Goal: Find specific page/section: Find specific page/section

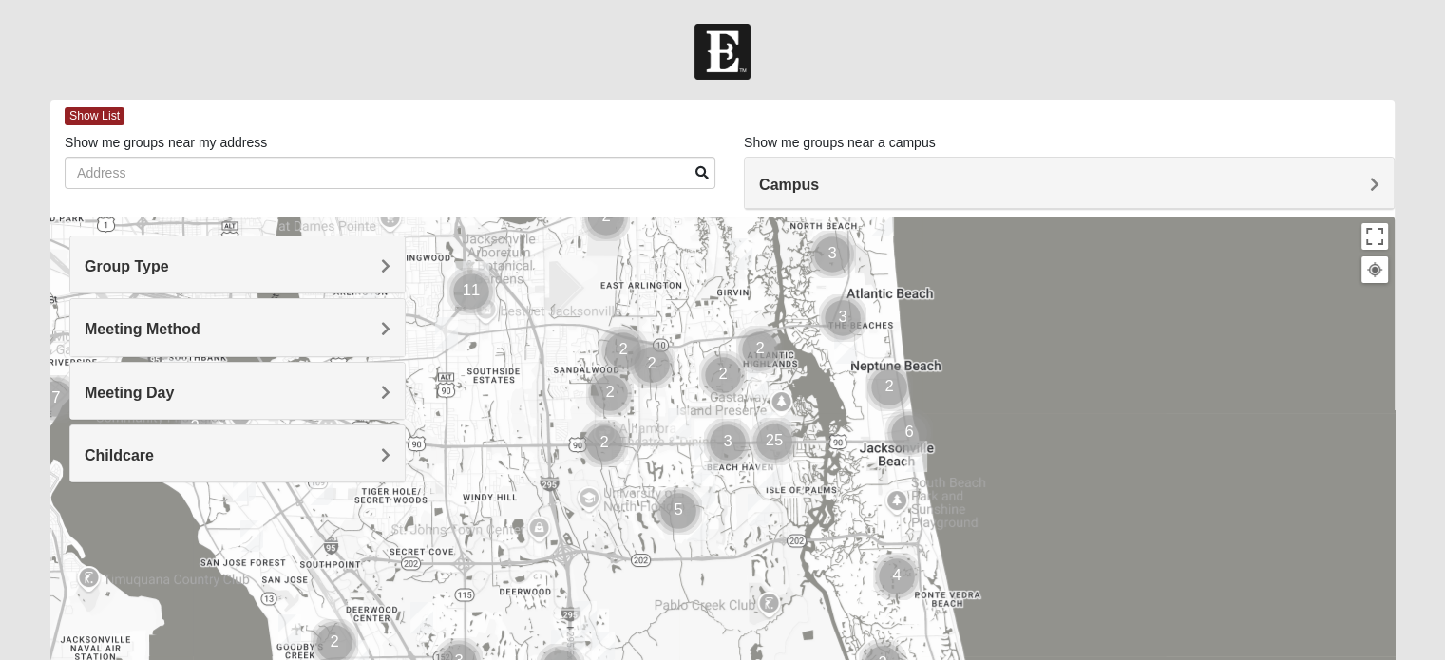
drag, startPoint x: 794, startPoint y: 537, endPoint x: 840, endPoint y: 402, distance: 142.4
click at [840, 402] on div at bounding box center [722, 597] width 1345 height 760
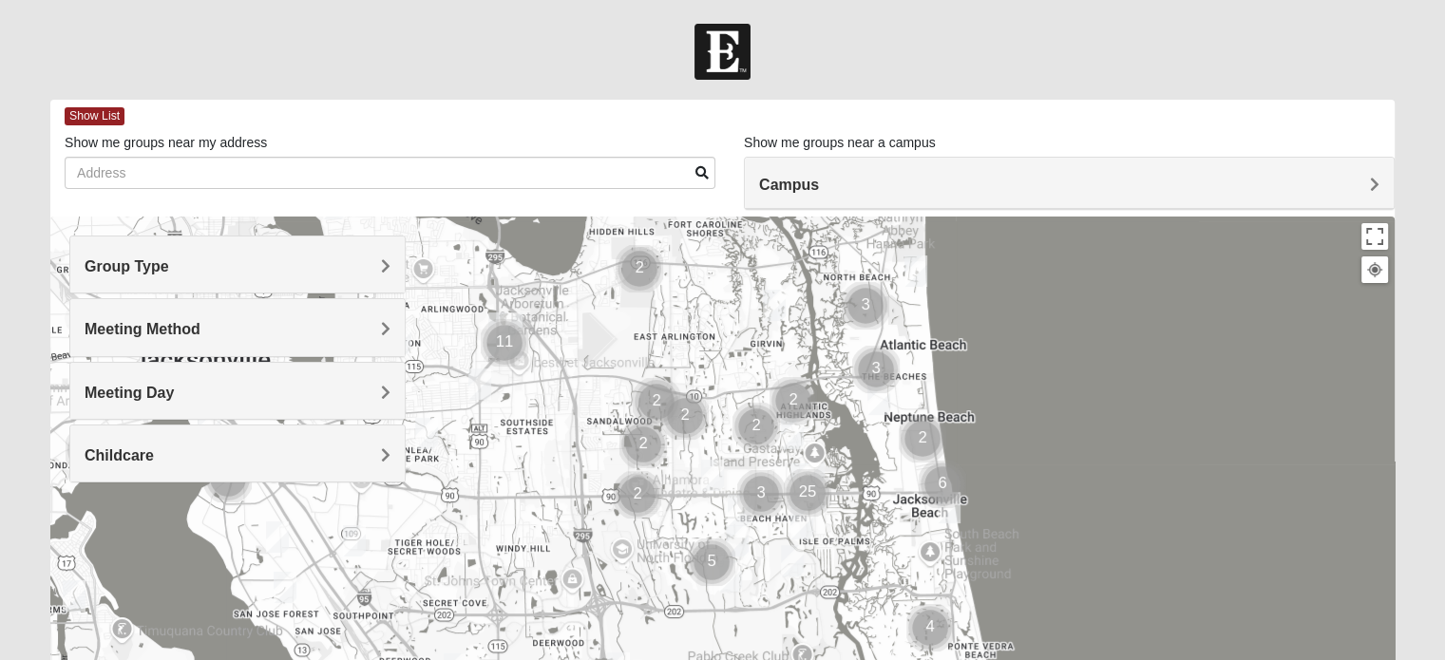
drag, startPoint x: 924, startPoint y: 357, endPoint x: 960, endPoint y: 419, distance: 71.6
click at [960, 419] on div at bounding box center [722, 597] width 1345 height 760
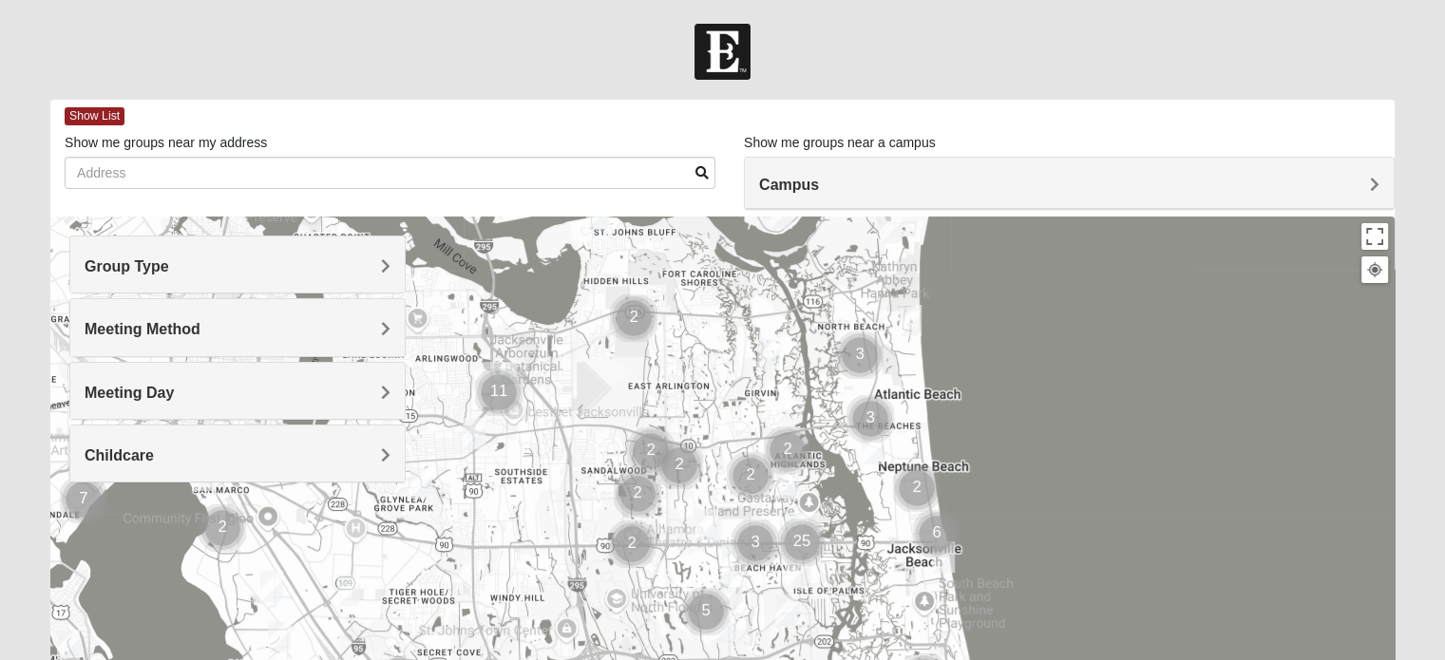
drag, startPoint x: 817, startPoint y: 341, endPoint x: 812, endPoint y: 391, distance: 49.7
click at [812, 391] on div at bounding box center [722, 597] width 1345 height 760
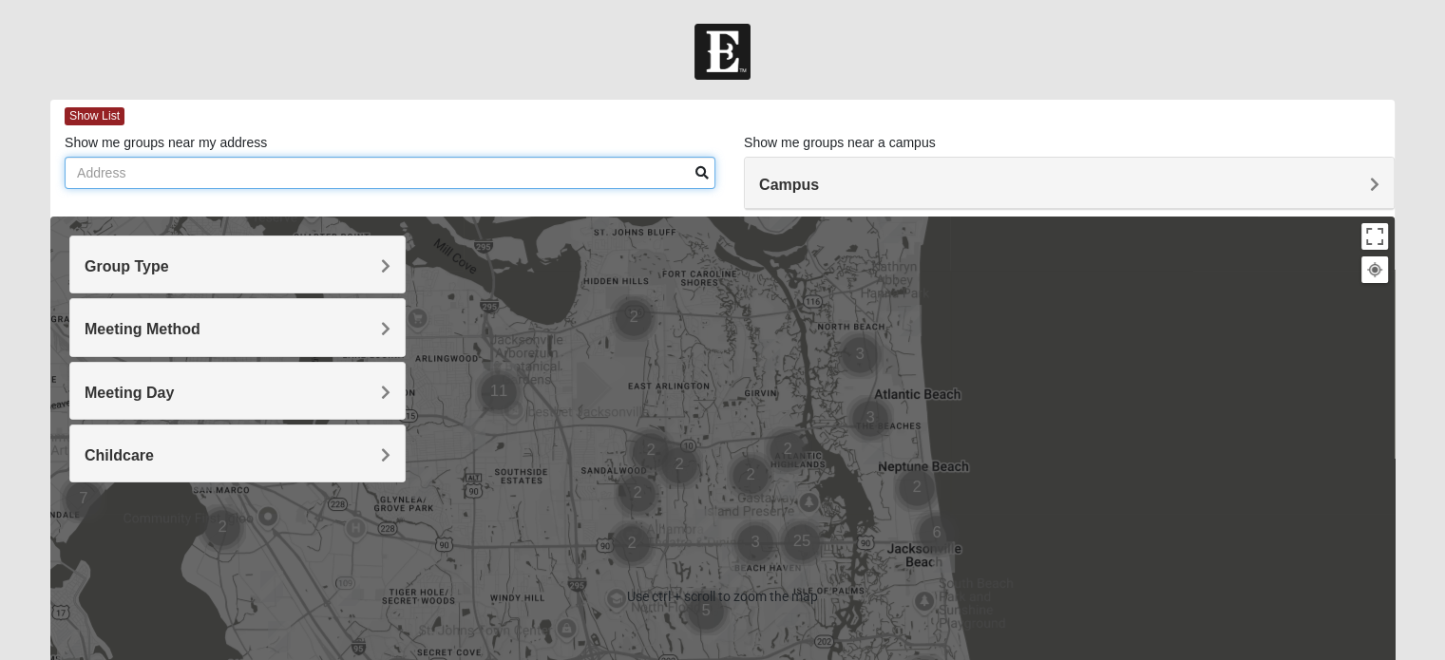
click at [536, 167] on input "Show me groups near my address" at bounding box center [390, 173] width 651 height 32
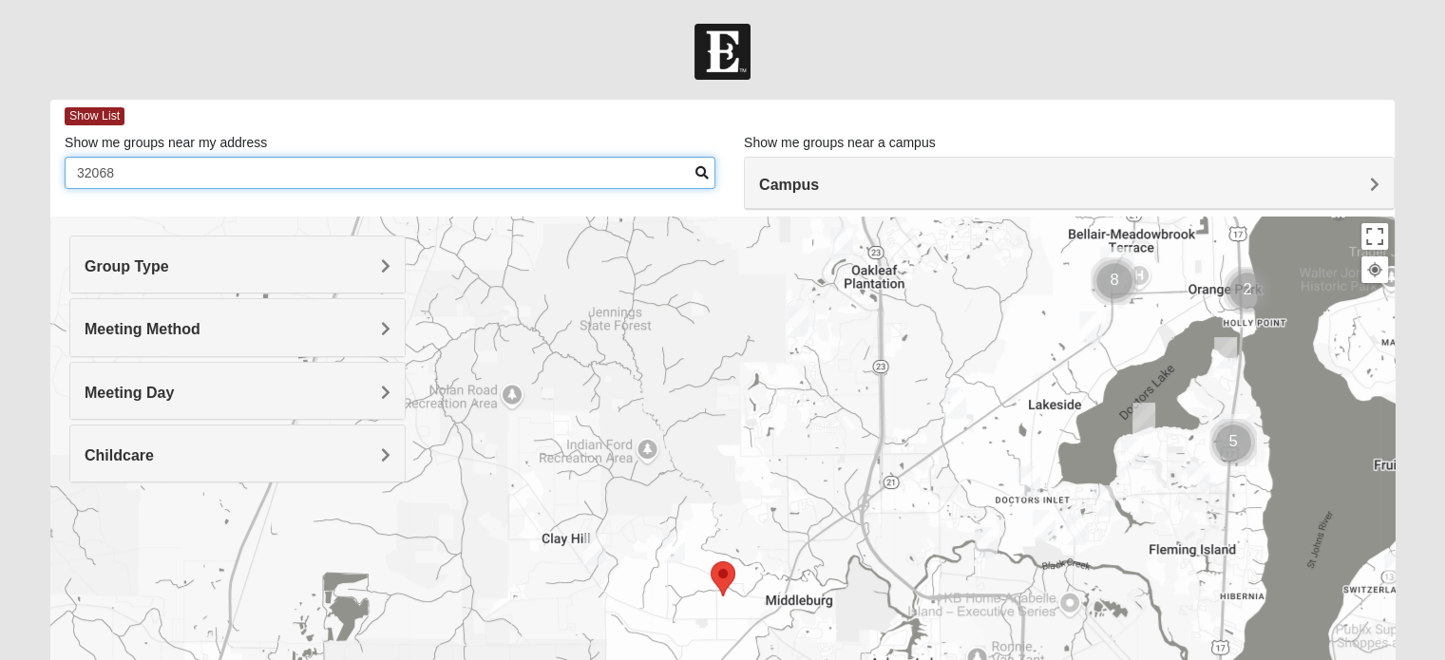
type input "32068"
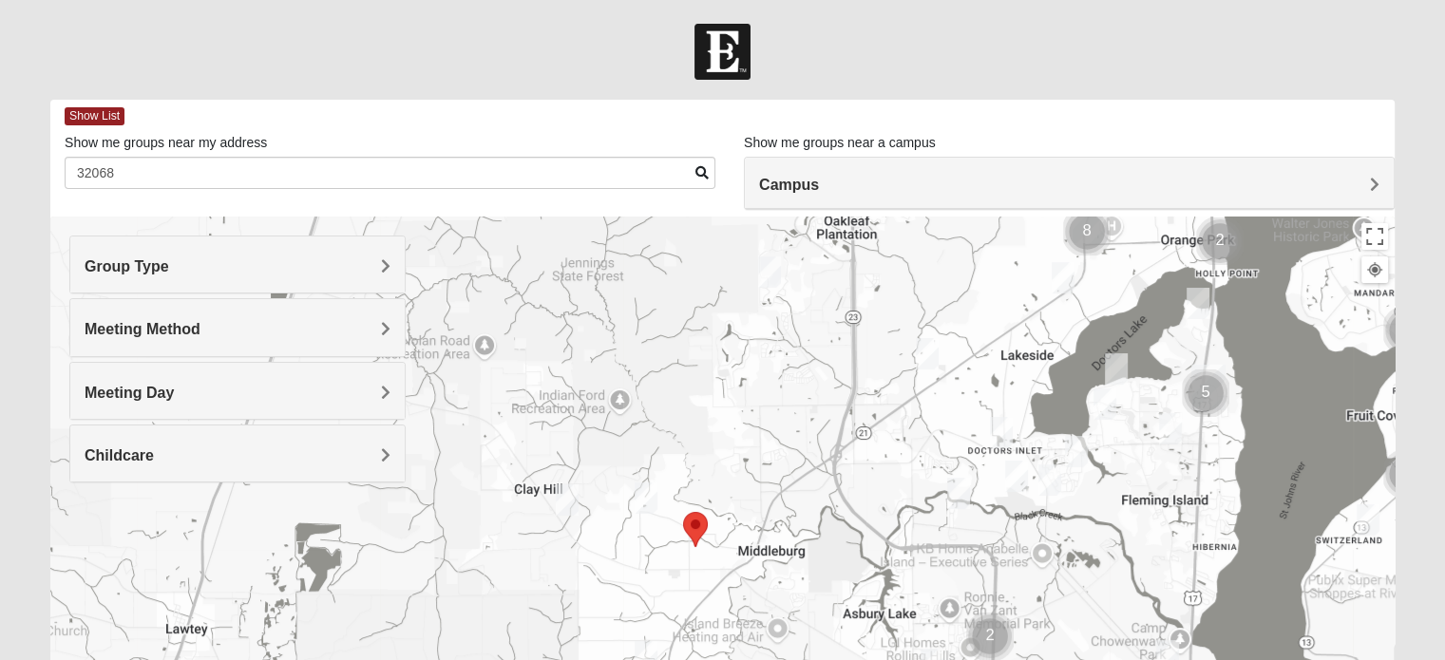
drag, startPoint x: 749, startPoint y: 516, endPoint x: 724, endPoint y: 435, distance: 84.5
click at [722, 446] on div at bounding box center [722, 597] width 1345 height 760
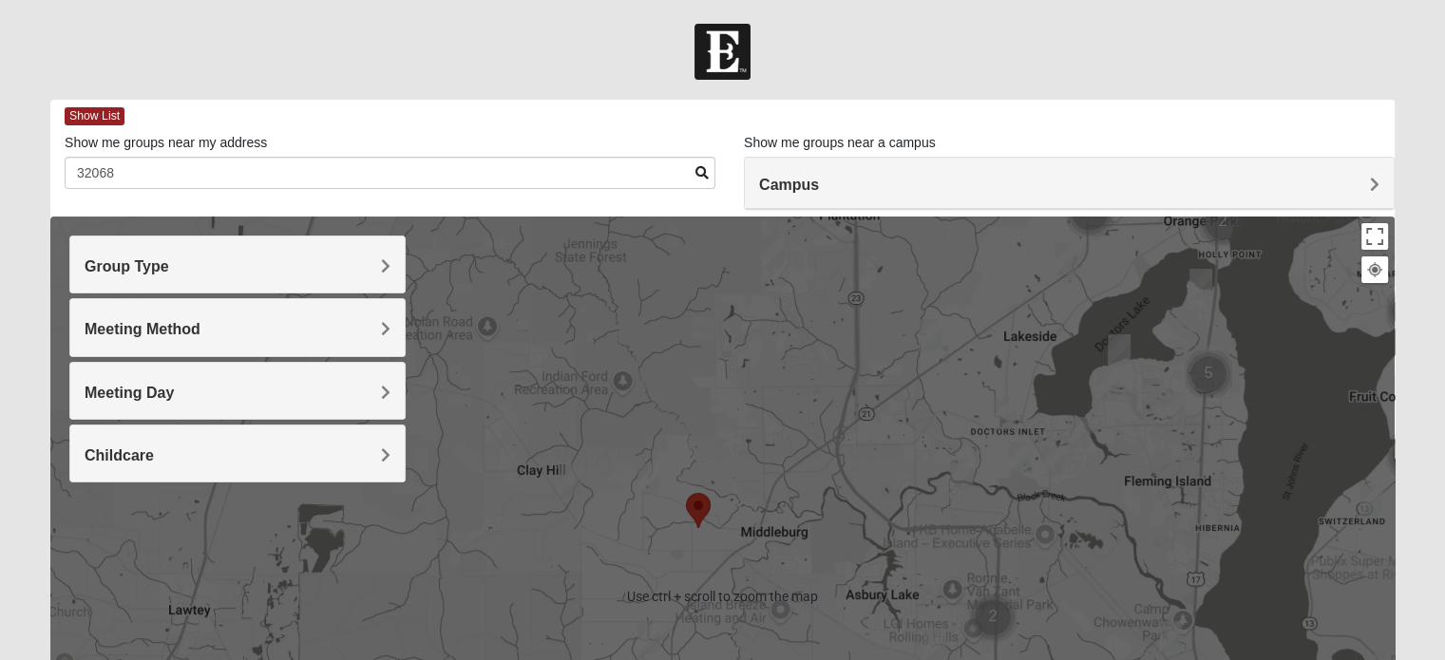
click at [654, 473] on img "Mixed Anderson 32068" at bounding box center [649, 479] width 23 height 31
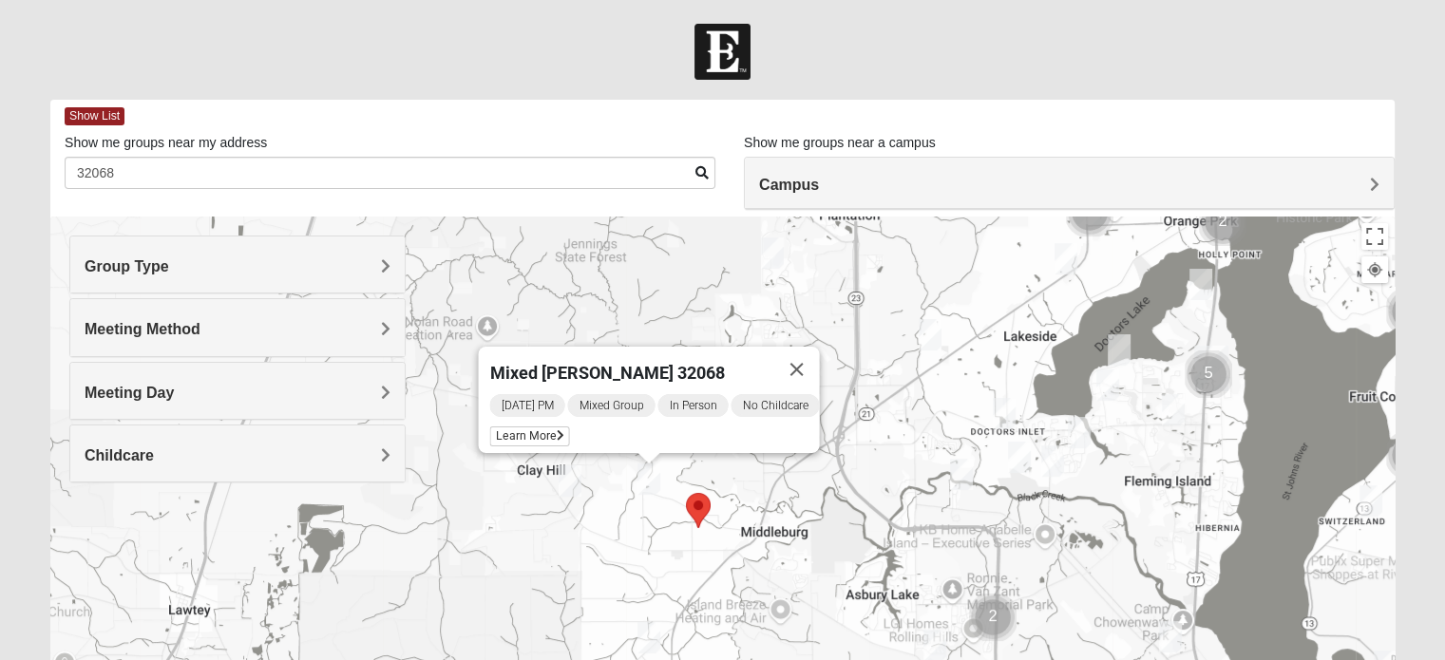
click at [564, 481] on img "Online Mixed Hodges 32068" at bounding box center [570, 481] width 23 height 31
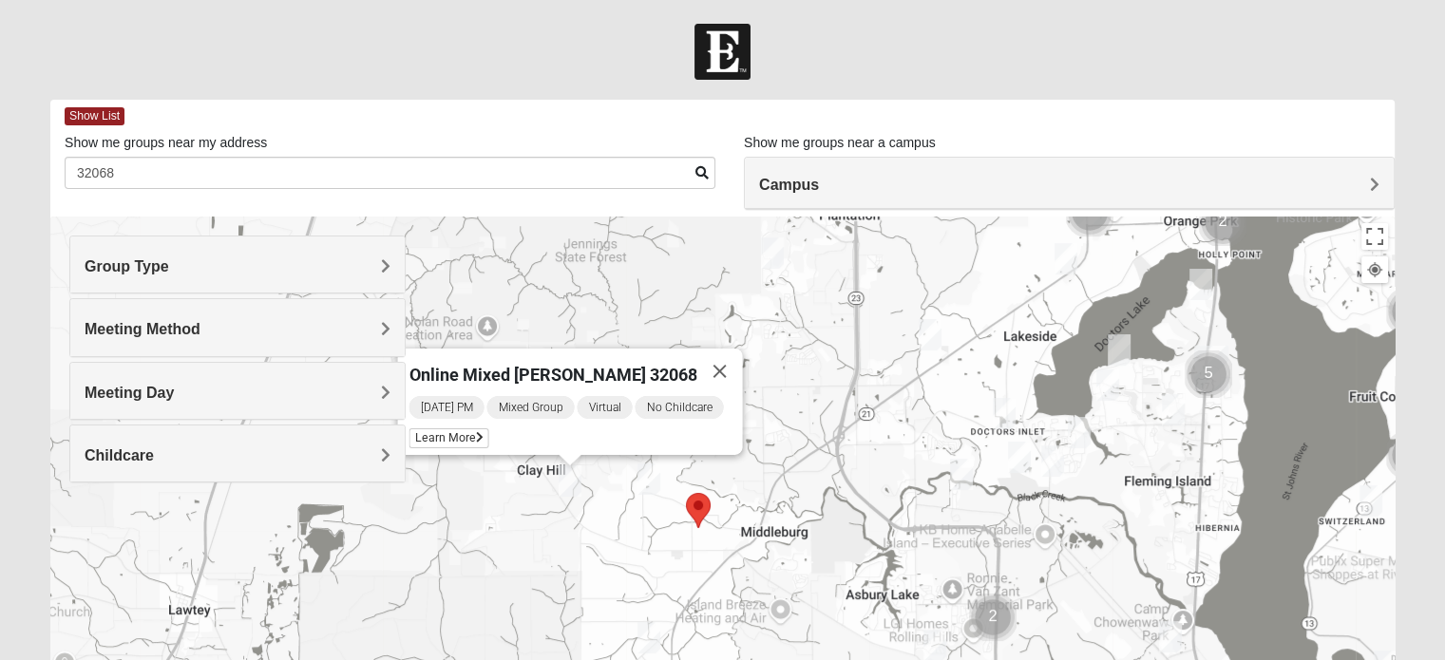
click at [638, 484] on img "Mixed Anderson 32068" at bounding box center [649, 479] width 23 height 31
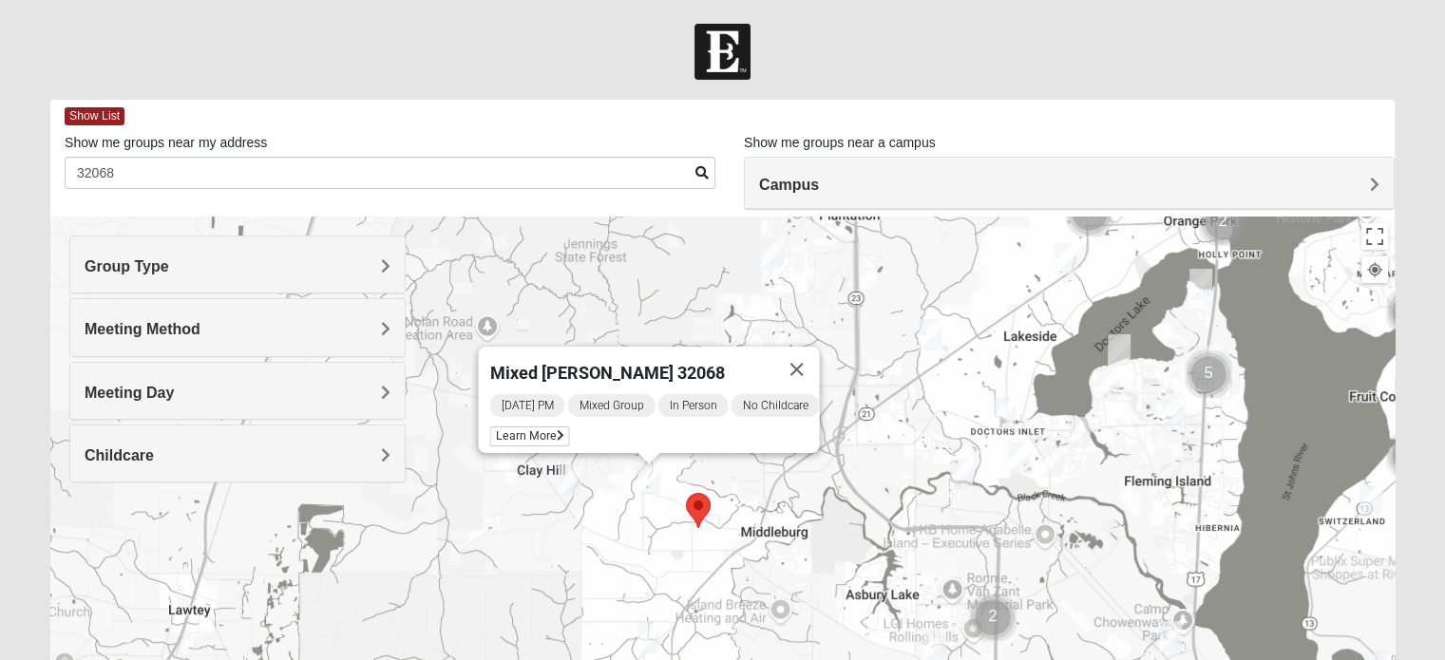
click at [647, 481] on img "Mixed Anderson 32068" at bounding box center [649, 479] width 23 height 31
click at [1014, 410] on img "Mens Michael Serig 32068" at bounding box center [1004, 413] width 23 height 31
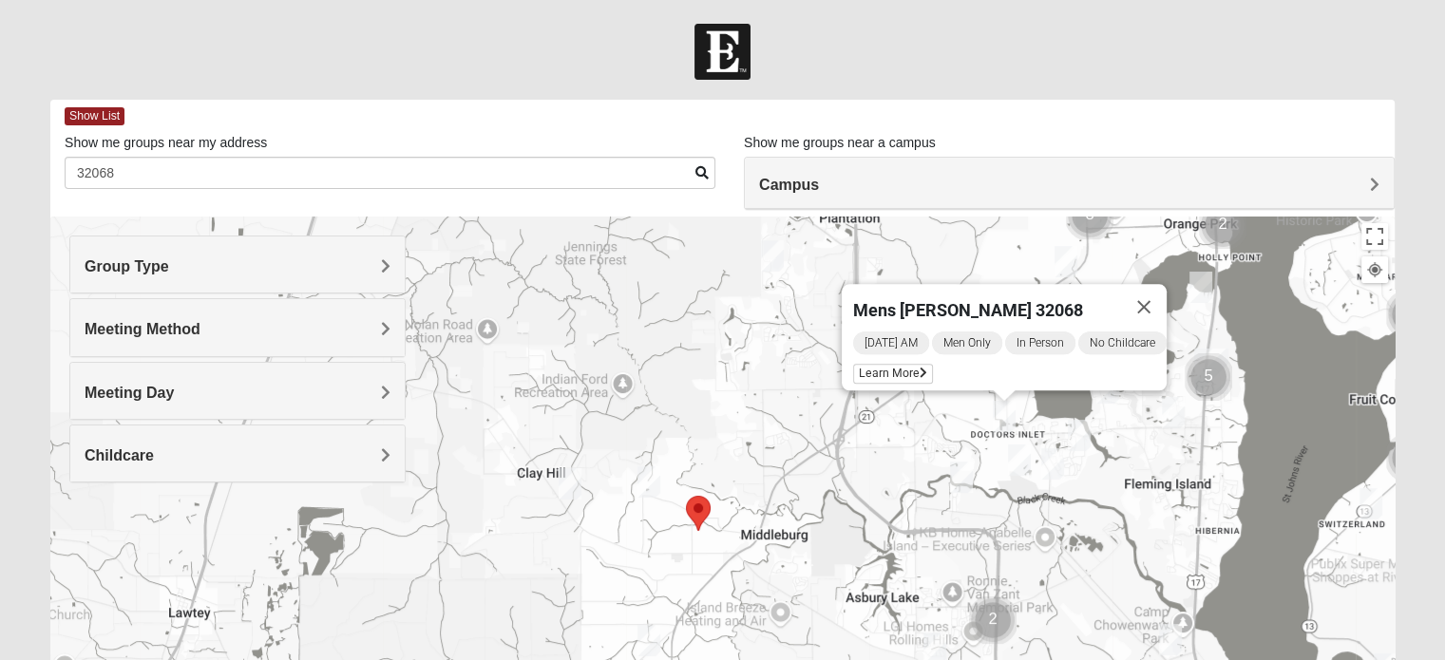
click at [653, 640] on img "Womens Helms 32068" at bounding box center [649, 640] width 23 height 31
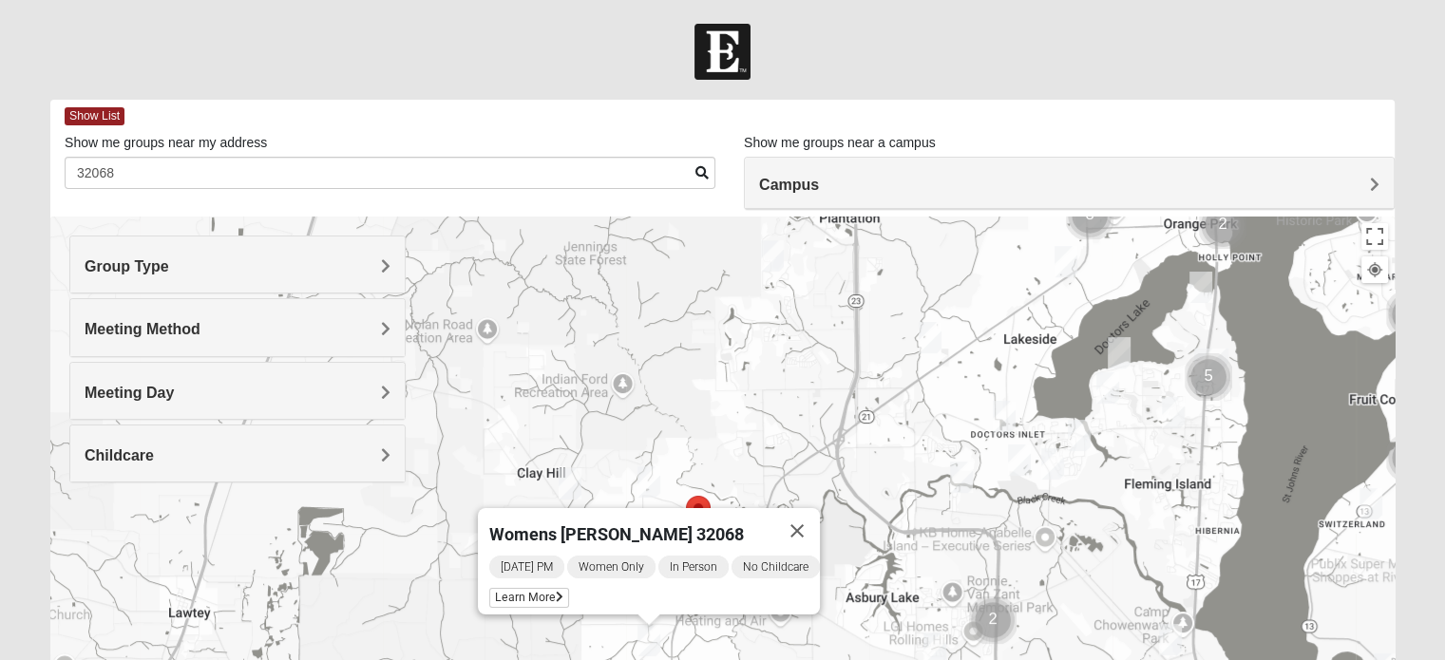
click at [546, 556] on span "[DATE] PM" at bounding box center [526, 567] width 75 height 23
click at [537, 588] on span "Learn More" at bounding box center [529, 598] width 80 height 20
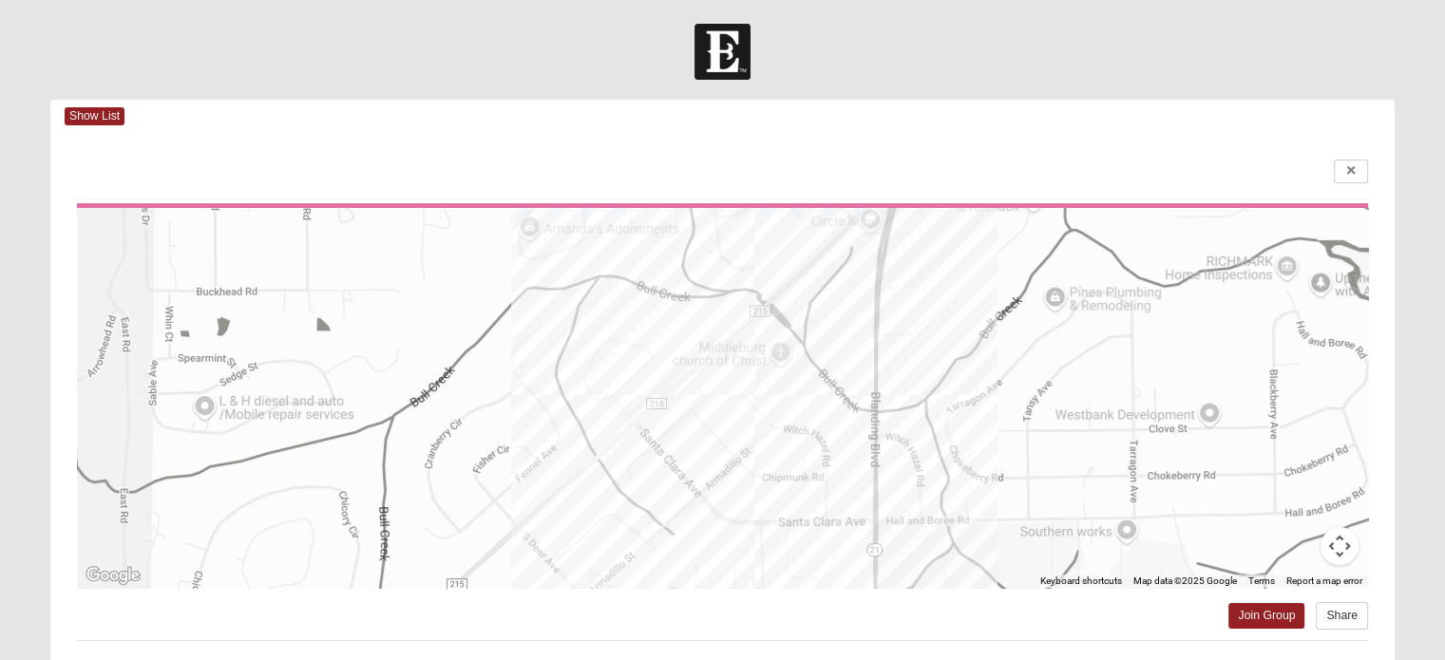
click at [744, 356] on div at bounding box center [722, 398] width 1291 height 380
click at [767, 355] on div at bounding box center [722, 398] width 1291 height 380
click at [768, 355] on div at bounding box center [722, 398] width 1291 height 380
click at [776, 351] on div at bounding box center [722, 398] width 1291 height 380
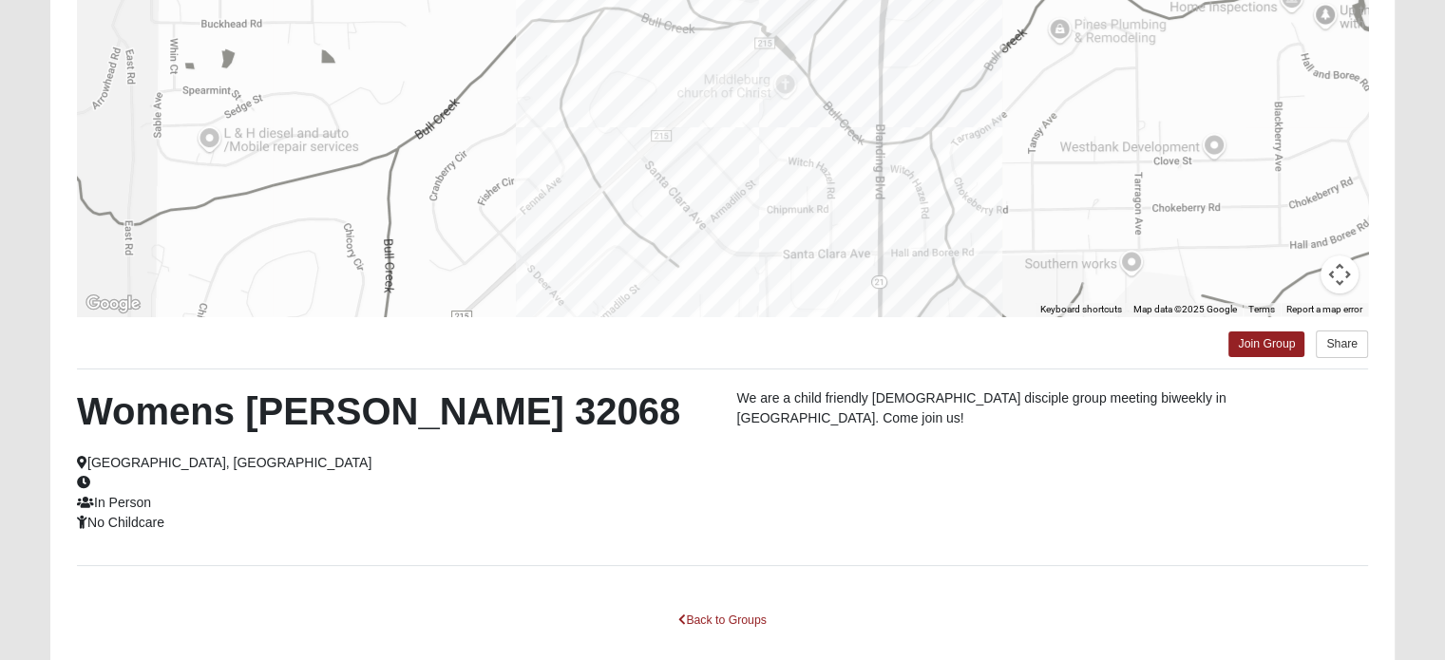
scroll to position [367, 0]
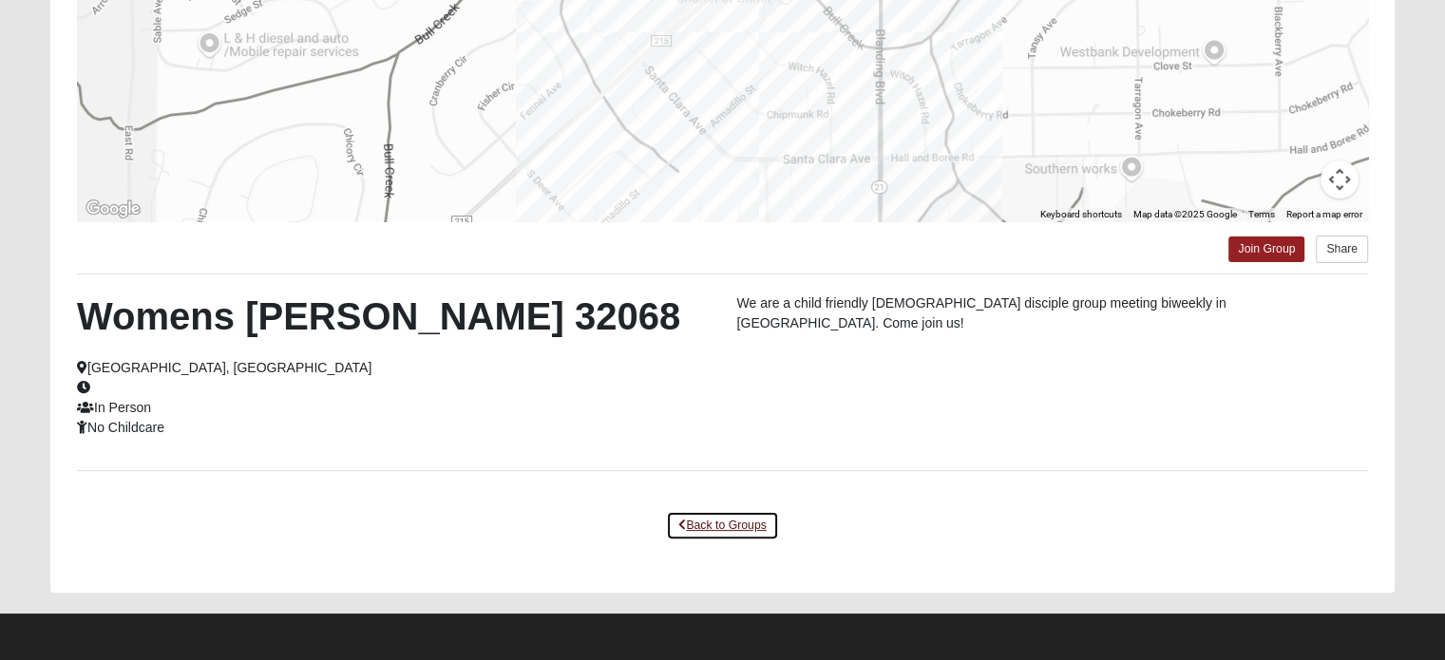
click at [712, 526] on link "Back to Groups" at bounding box center [722, 525] width 112 height 29
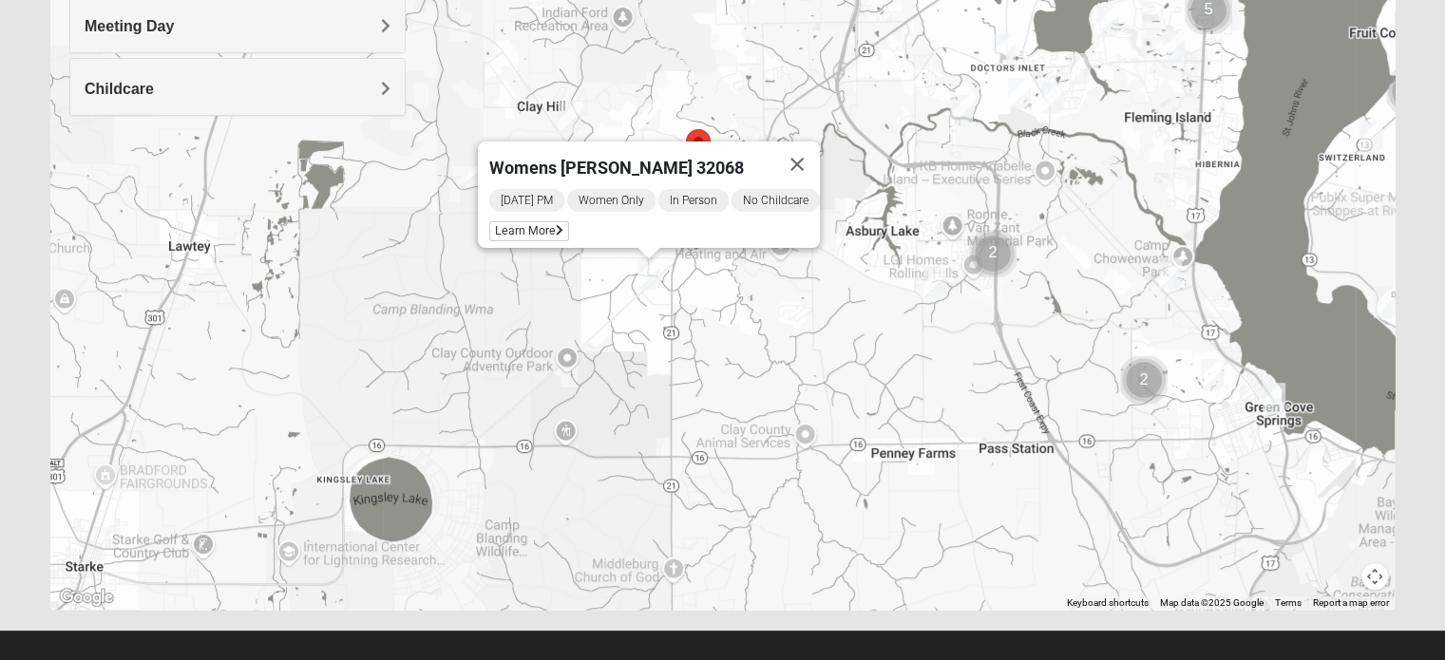
click at [1220, 378] on img "Mixed Godwin 32043" at bounding box center [1212, 374] width 23 height 31
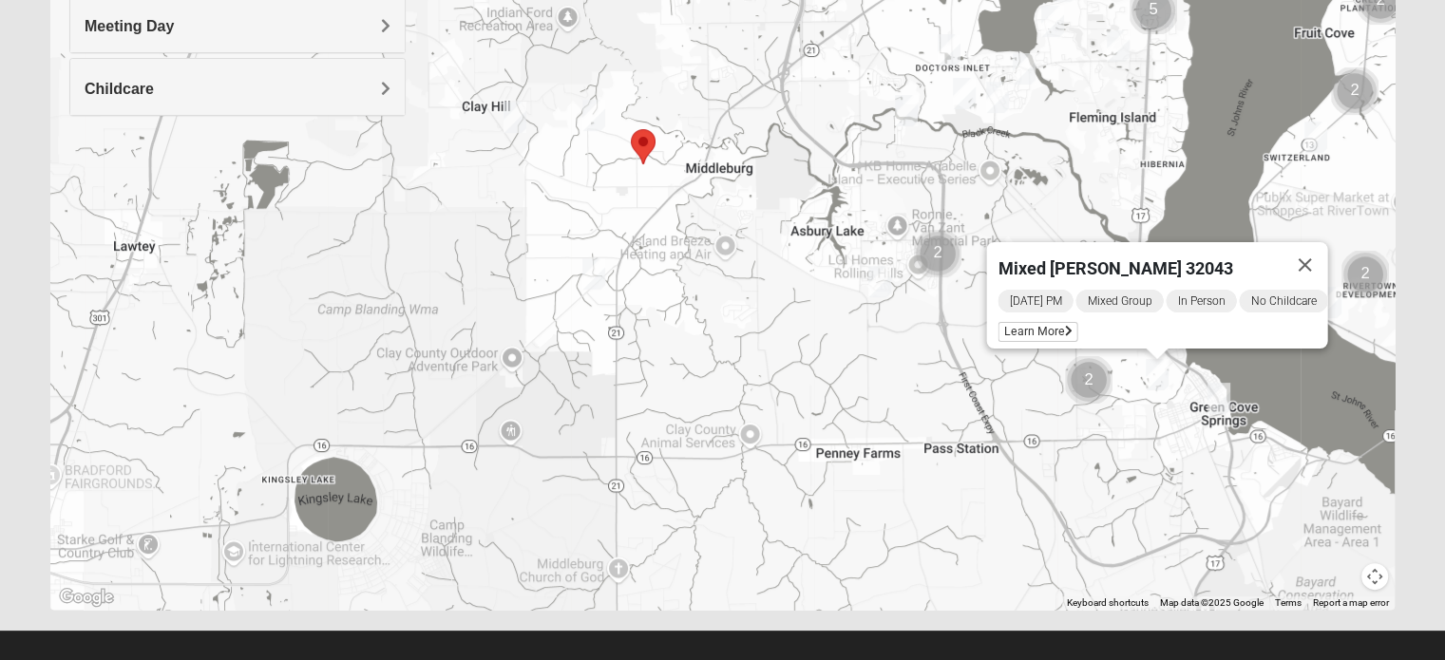
click at [1231, 402] on div "Mixed [PERSON_NAME] 32043 [DATE] PM Mixed Group In Person No Childcare Learn Mo…" at bounding box center [722, 230] width 1345 height 760
click at [1229, 401] on img "Mens Sweeten 32043" at bounding box center [1219, 398] width 23 height 31
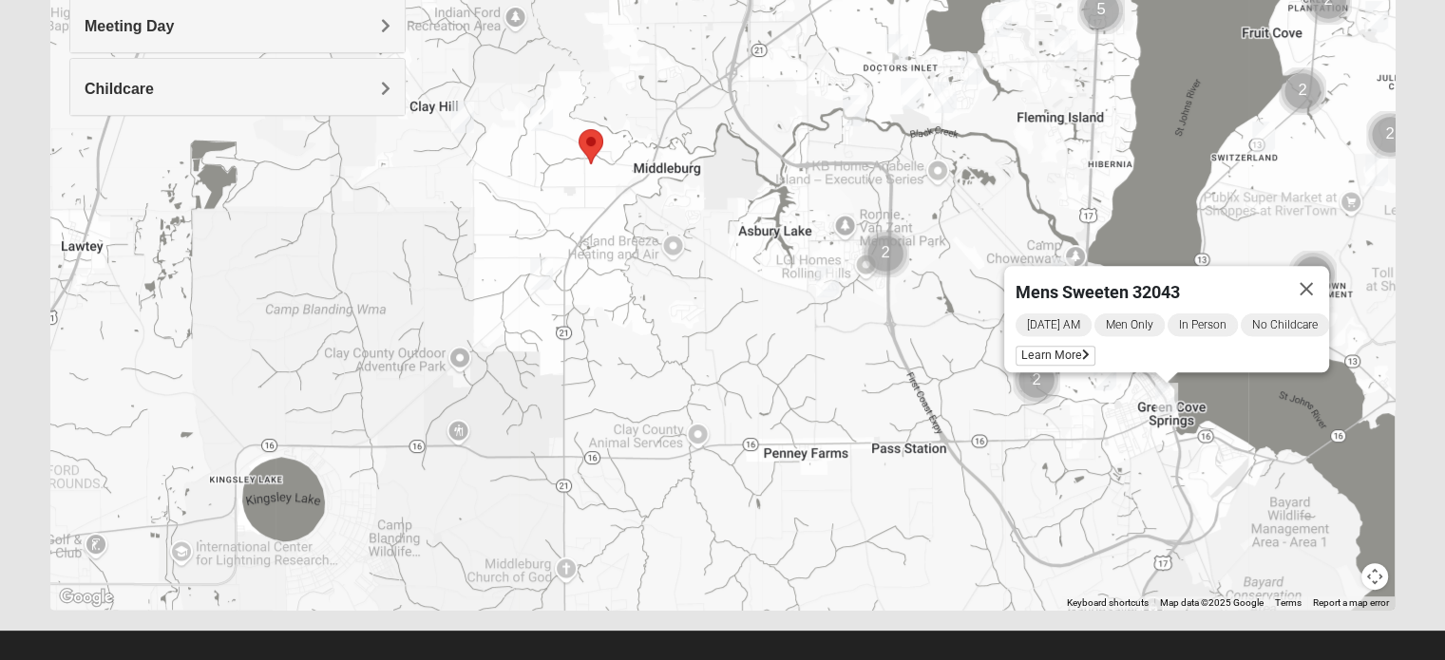
click at [1075, 52] on img "Mens Goolsby 32003" at bounding box center [1066, 45] width 23 height 31
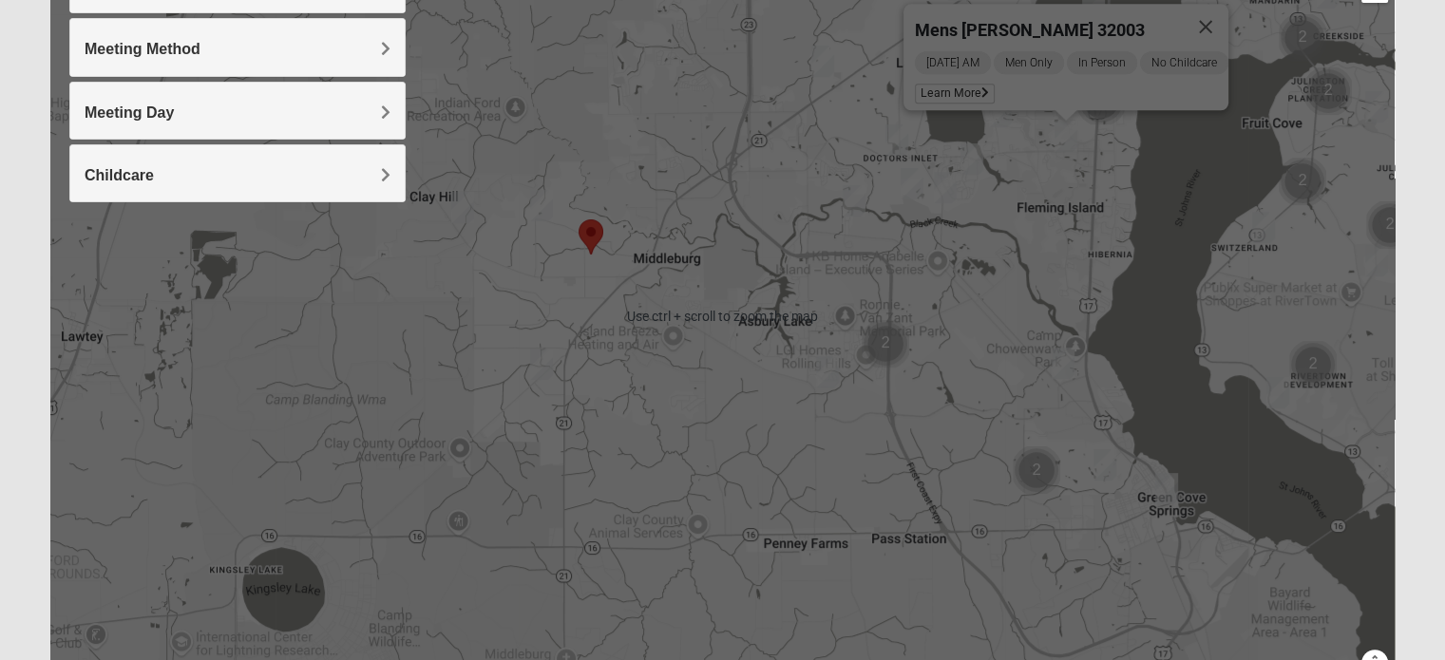
scroll to position [272, 0]
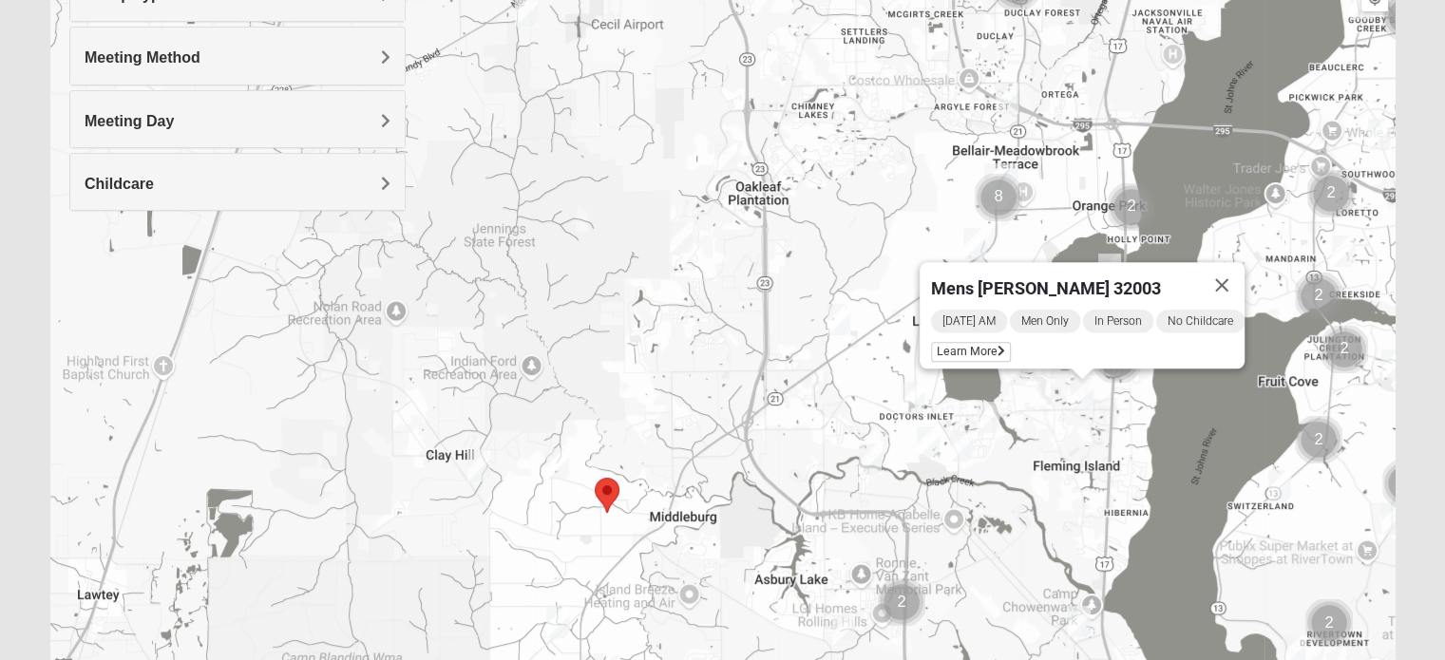
drag, startPoint x: 991, startPoint y: 183, endPoint x: 1007, endPoint y: 431, distance: 248.6
click at [1007, 431] on div "Mens [PERSON_NAME] 32003 [DATE] AM Men Only In Person No Childcare Learn More" at bounding box center [722, 325] width 1345 height 760
click at [1001, 190] on img "Cluster of 8 groups" at bounding box center [999, 198] width 48 height 48
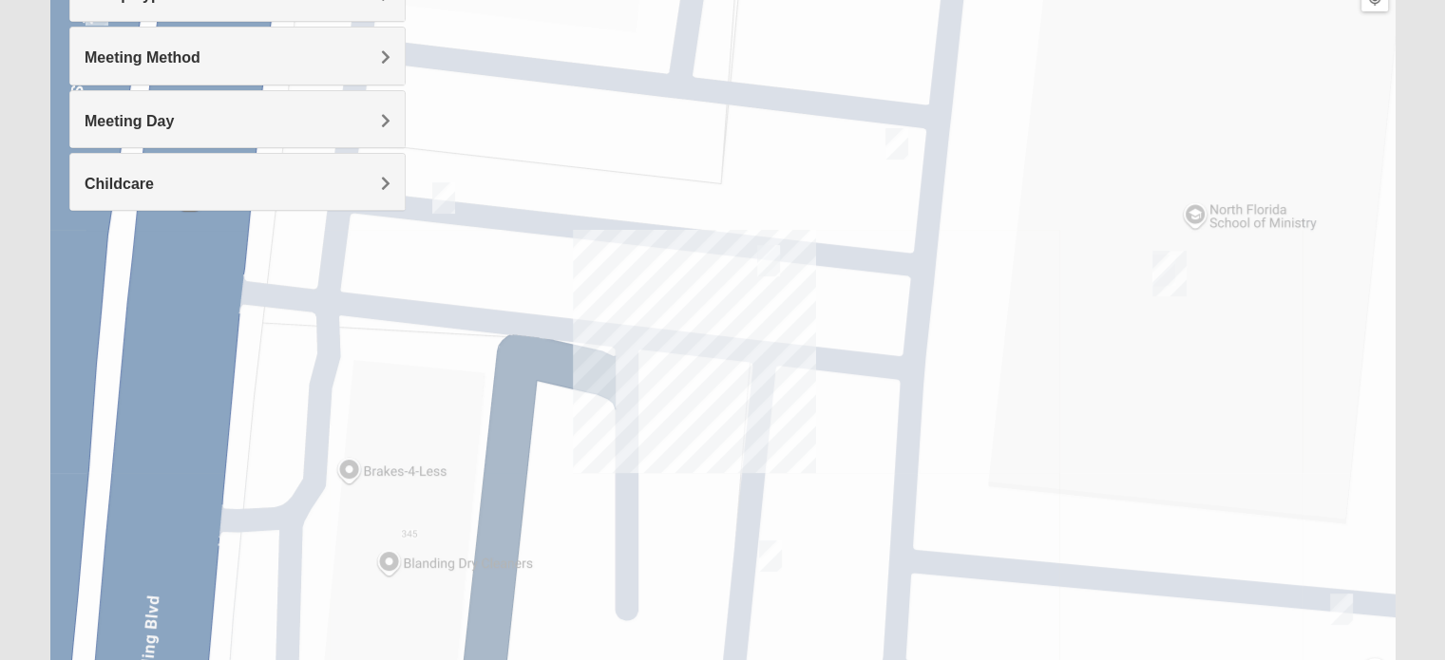
click at [1169, 270] on img "Orange Park" at bounding box center [1170, 274] width 34 height 46
click at [1255, 171] on button "Close" at bounding box center [1258, 189] width 46 height 46
click at [456, 198] on div "To navigate, press the arrow keys." at bounding box center [722, 325] width 1345 height 760
click at [451, 194] on img "On Campus Womens Padolina 32073" at bounding box center [443, 197] width 23 height 31
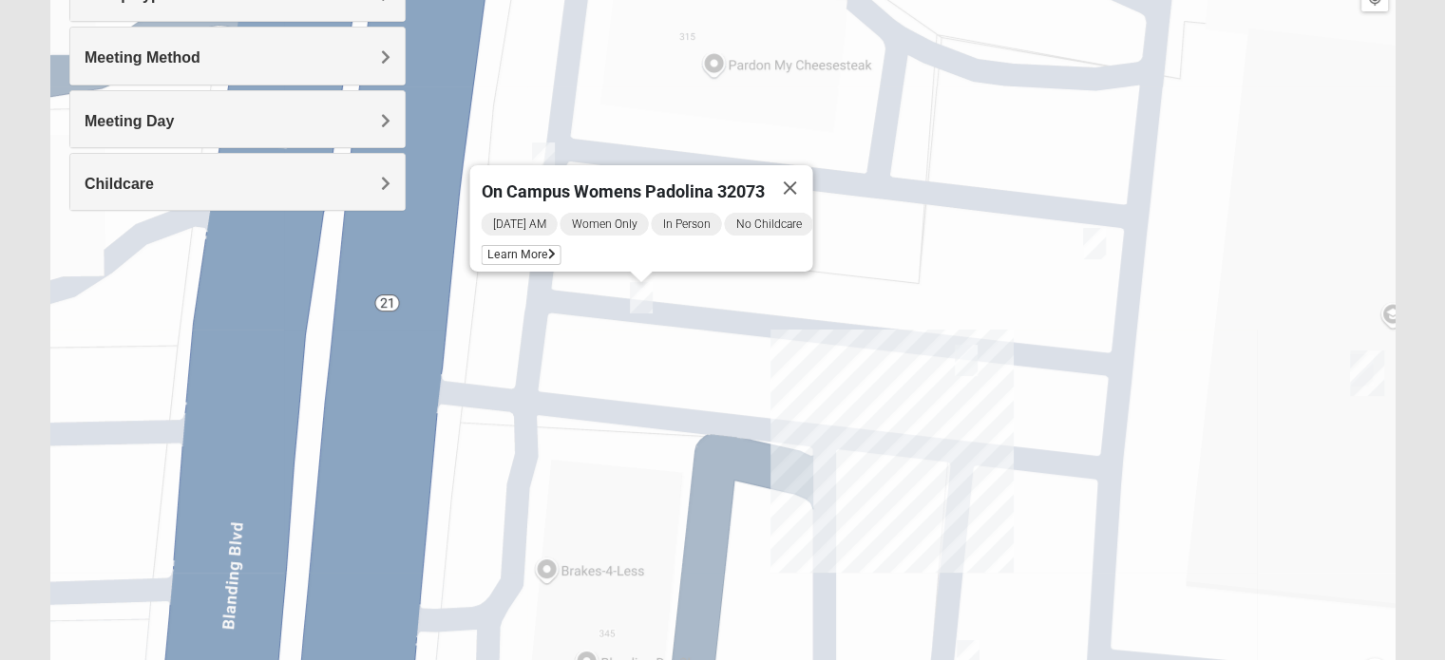
drag, startPoint x: 595, startPoint y: 249, endPoint x: 766, endPoint y: 321, distance: 185.7
click at [766, 321] on div "On Campus Womens Padolina 32073 [DATE] AM Women Only In Person No Childcare Lea…" at bounding box center [722, 325] width 1345 height 760
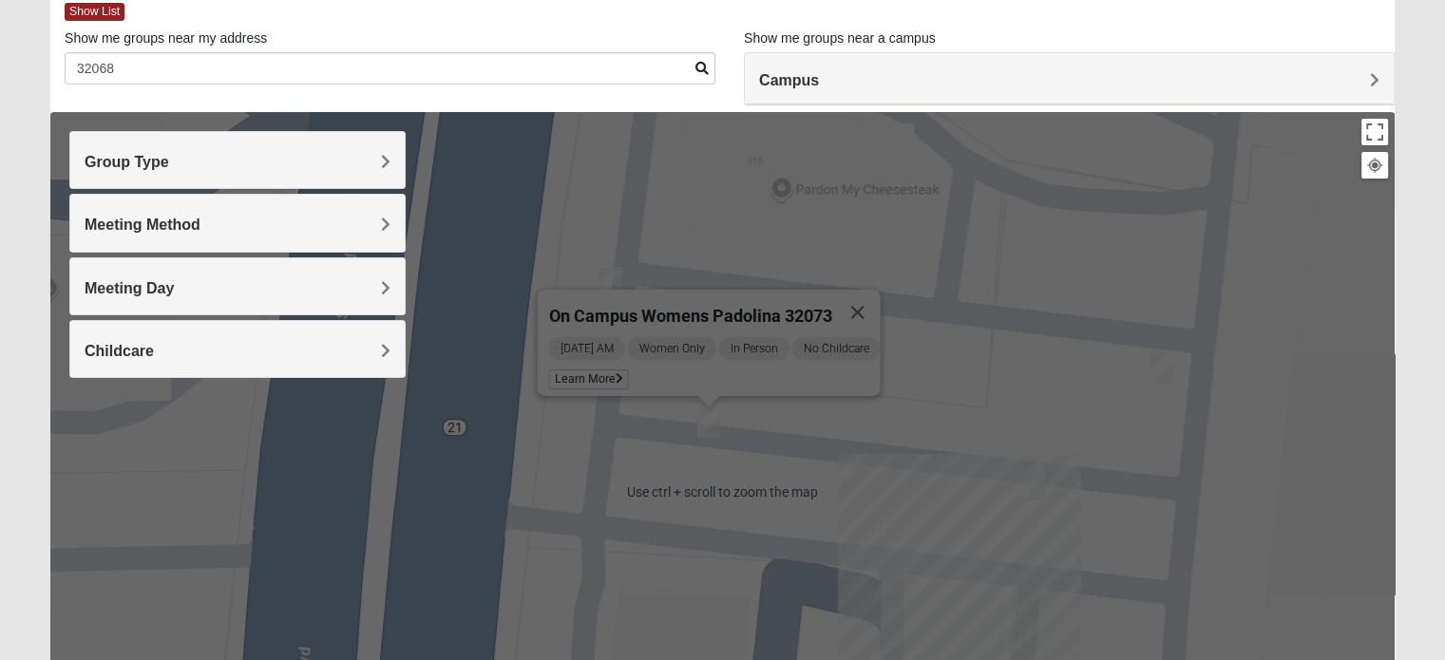
scroll to position [0, 0]
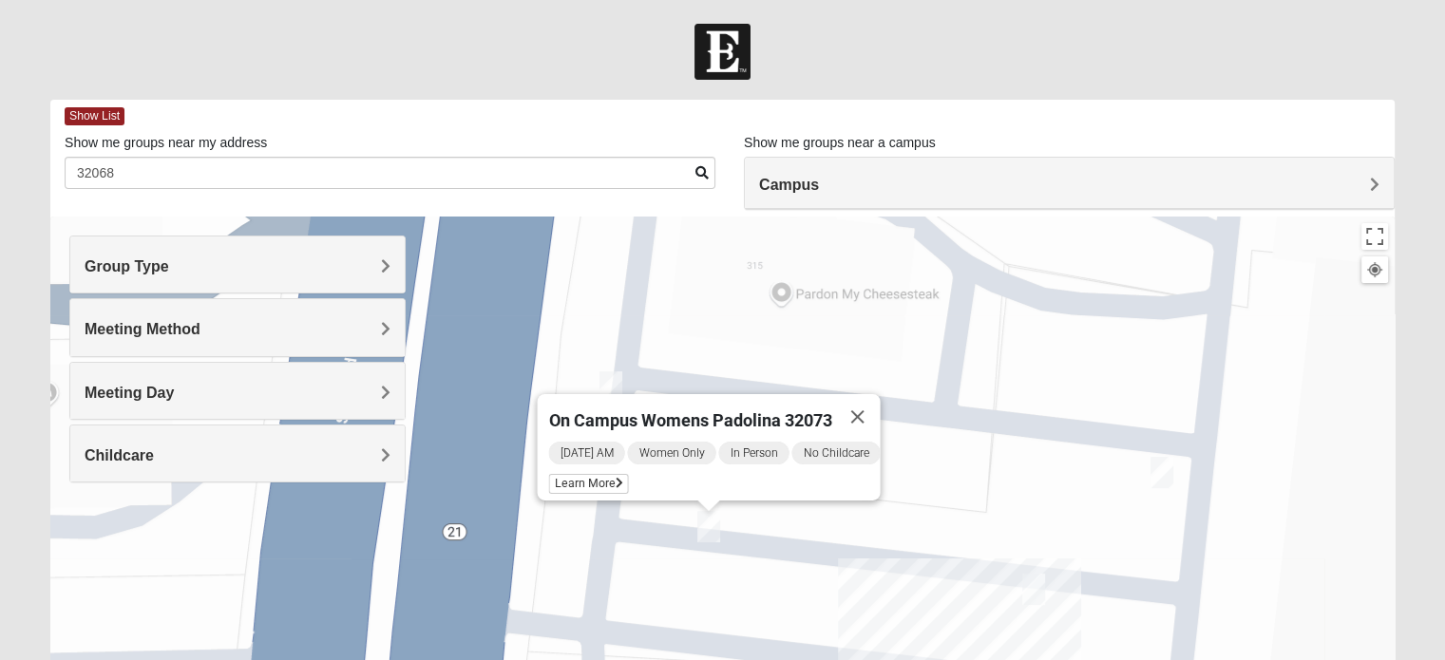
click at [174, 387] on span "Meeting Day" at bounding box center [129, 393] width 89 height 16
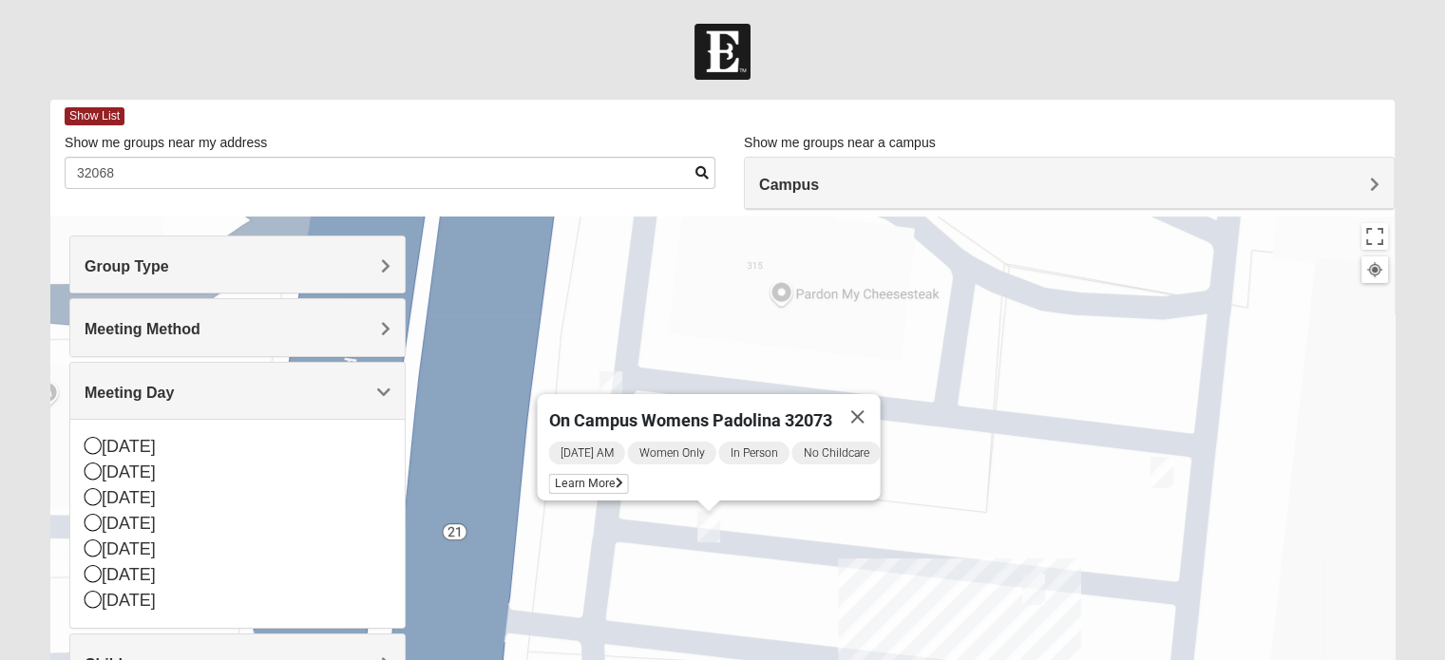
click at [224, 327] on h4 "Meeting Method" at bounding box center [238, 329] width 306 height 18
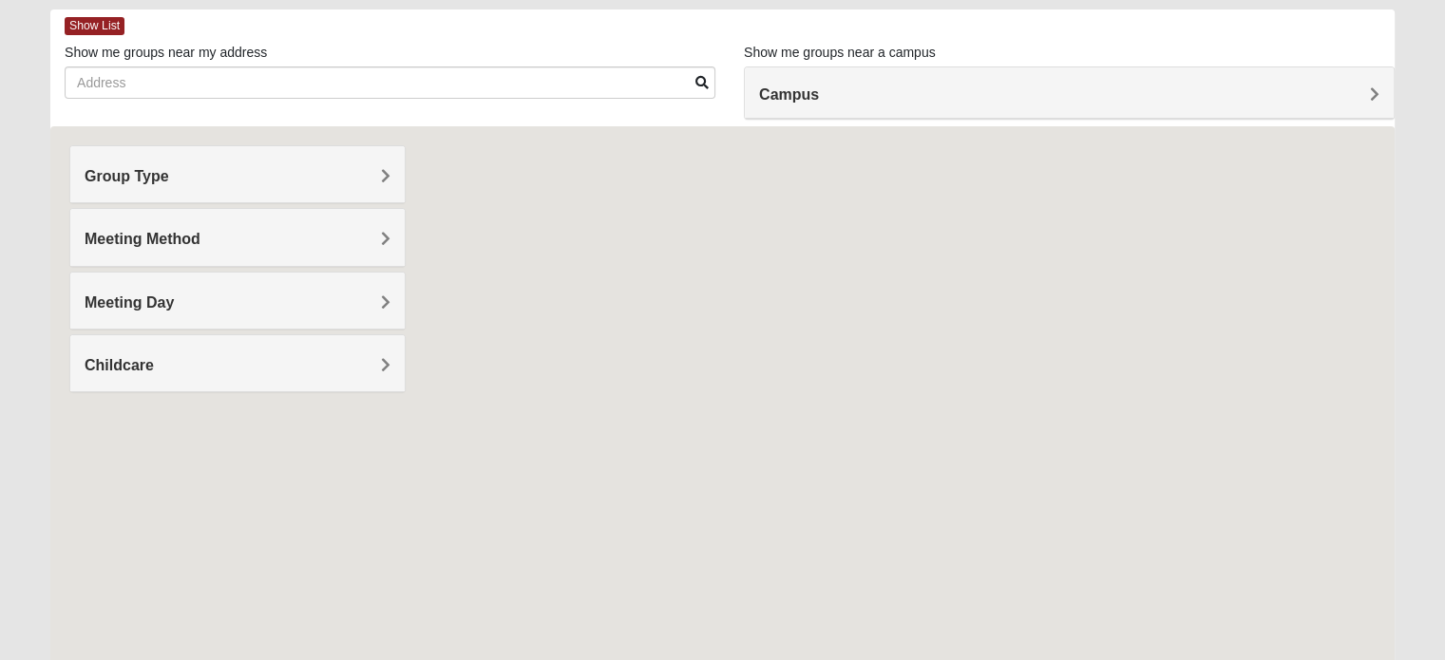
scroll to position [95, 0]
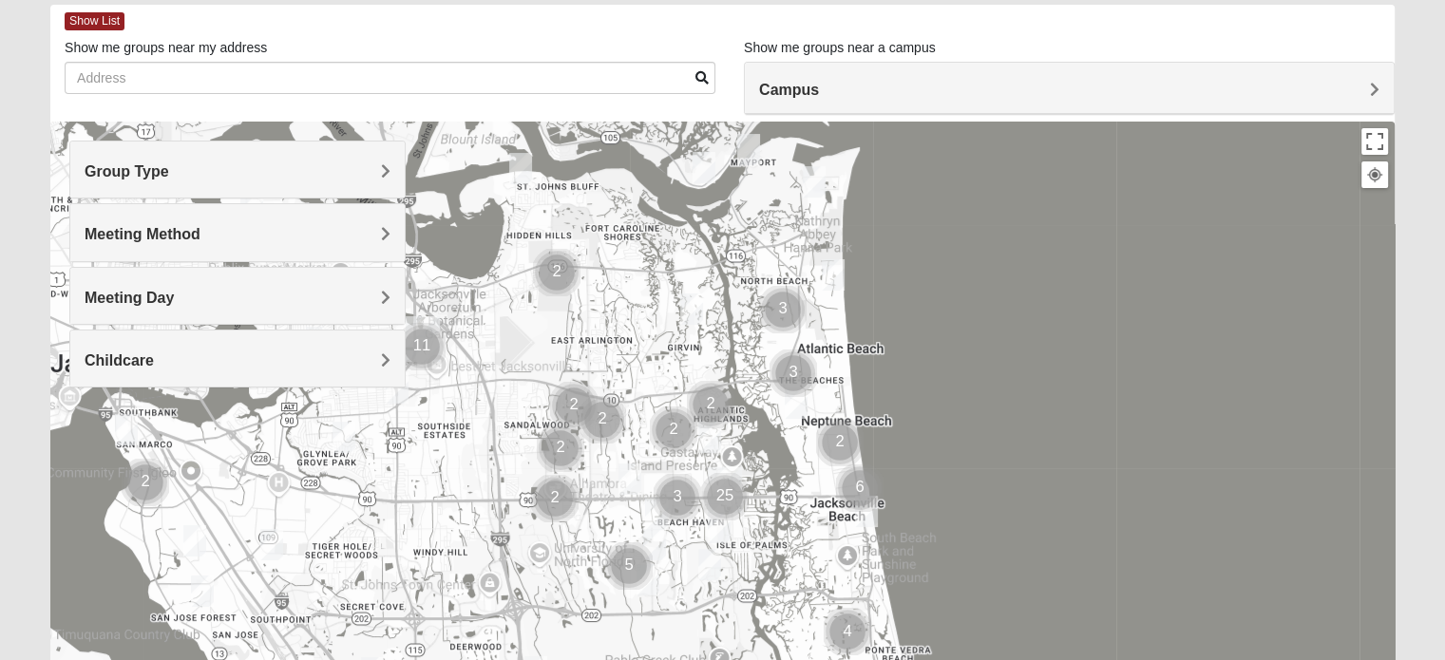
click at [187, 176] on h4 "Group Type" at bounding box center [238, 172] width 306 height 18
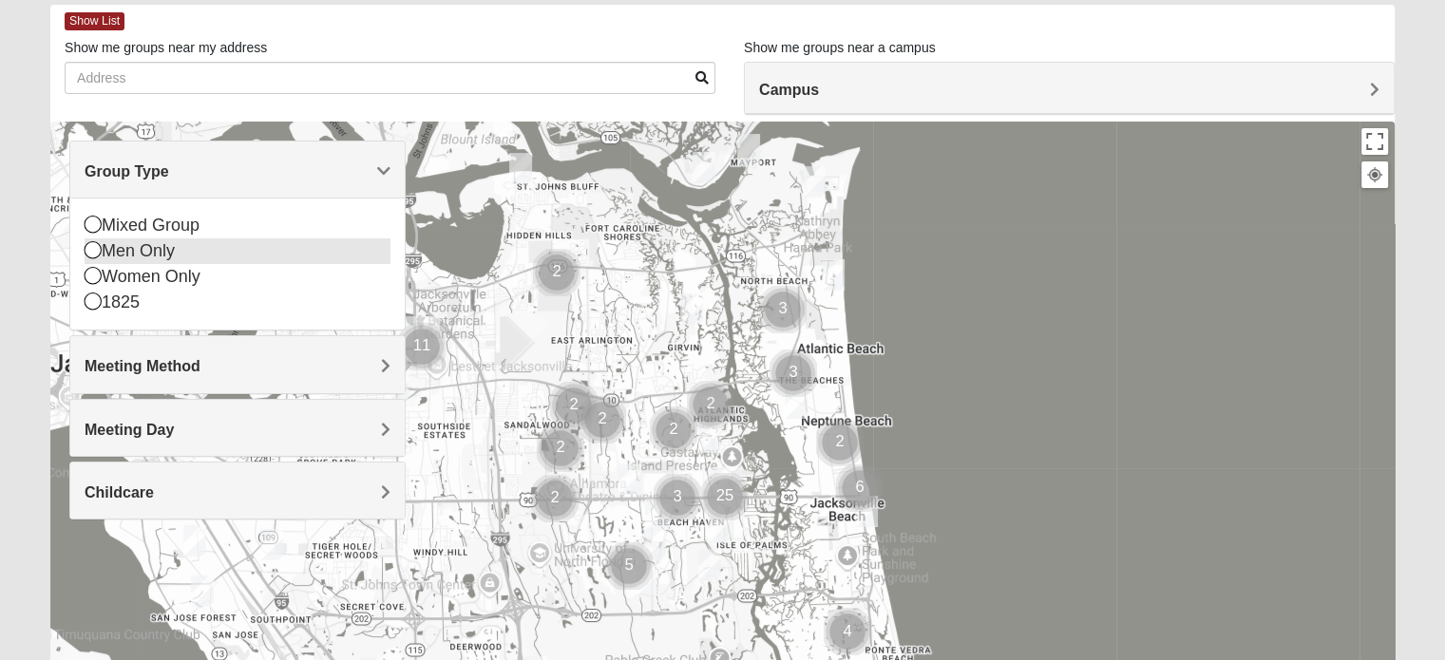
click at [151, 228] on div "Mixed Group" at bounding box center [238, 226] width 306 height 26
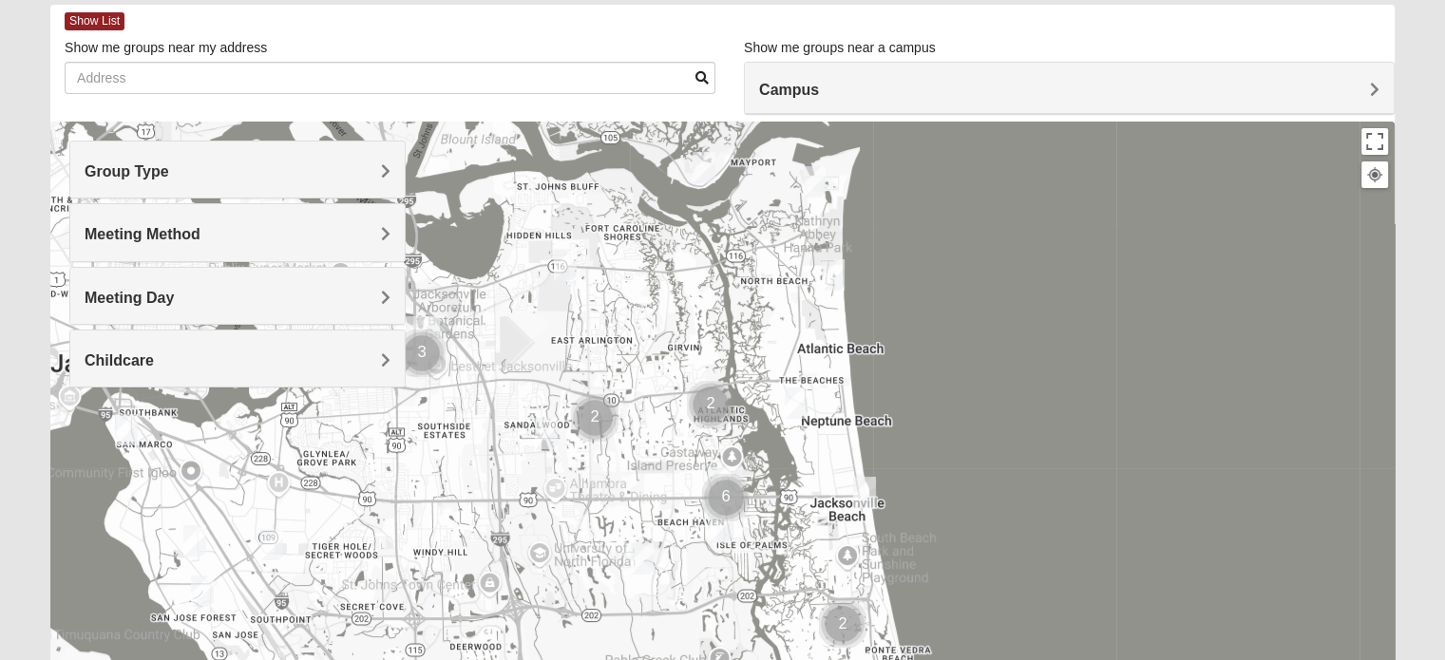
click at [198, 186] on div "Group Type" at bounding box center [237, 170] width 335 height 56
